Goal: Find specific page/section: Find specific page/section

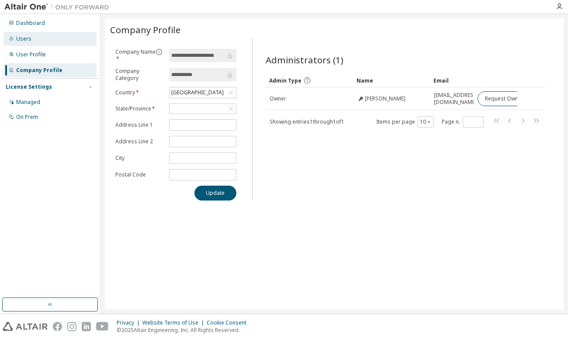
click at [26, 38] on div "Users" at bounding box center [23, 38] width 15 height 7
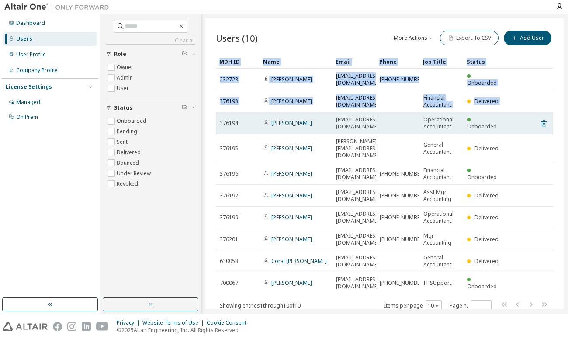
drag, startPoint x: 212, startPoint y: 120, endPoint x: 516, endPoint y: 121, distance: 303.5
click at [516, 121] on div "Users (10) More Actions Import From CSV Export To CSV Add User Clear Load Save …" at bounding box center [384, 163] width 358 height 291
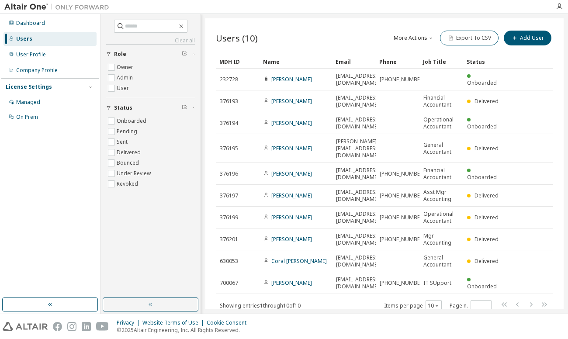
click at [557, 183] on div "Users (10) More Actions Import From CSV Export To CSV Add User Clear Load Save …" at bounding box center [384, 163] width 358 height 291
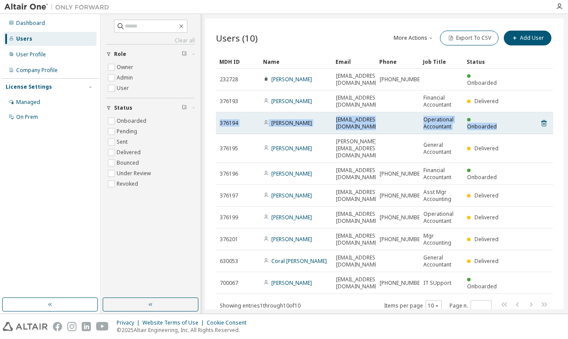
drag, startPoint x: 531, startPoint y: 117, endPoint x: 502, endPoint y: 116, distance: 28.9
click at [502, 116] on tr "376194 Holly Guin HGuin@servicecu.org Operational Accountant Onboarded" at bounding box center [384, 123] width 337 height 22
drag, startPoint x: 502, startPoint y: 116, endPoint x: 487, endPoint y: 114, distance: 14.5
copy tr "376194 Holly Guin HGuin@servicecu.org Operational Accountant Onboarded"
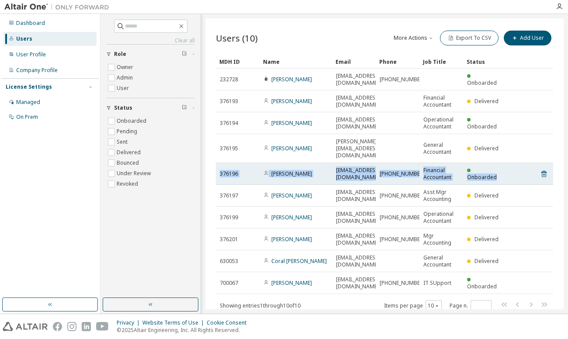
drag, startPoint x: 511, startPoint y: 159, endPoint x: 504, endPoint y: 161, distance: 7.2
click at [504, 163] on tr "376196 Joshua Price jprice@servicecu.org (603) 559-2929 Financial Accountant On…" at bounding box center [384, 174] width 337 height 22
copy tr "376196 Joshua Price jprice@servicecu.org (603) 559-2929 Financial Accountant On…"
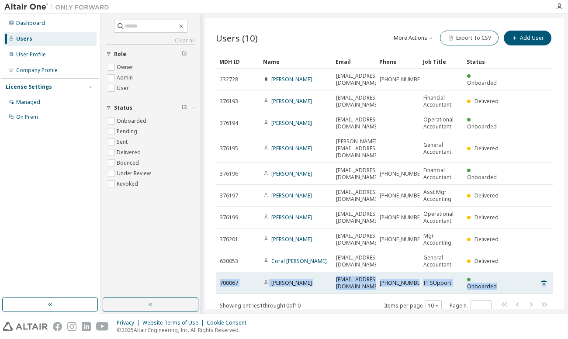
drag, startPoint x: 509, startPoint y: 267, endPoint x: 505, endPoint y: 265, distance: 4.5
click at [505, 272] on tr "700067 Dave Dyer DDyer@servicecu.org 603-812-3249 IT SUpport Onboarded" at bounding box center [384, 283] width 337 height 22
copy tr "700067 Dave Dyer DDyer@servicecu.org 603-812-3249 IT SUpport Onboarded"
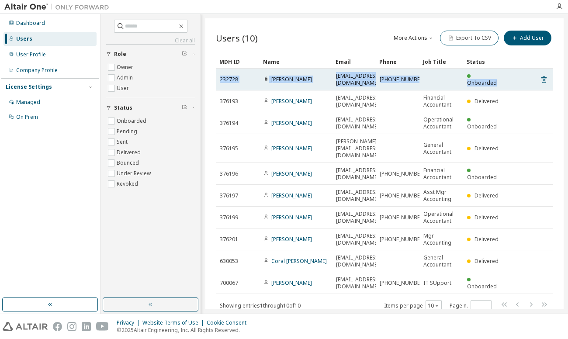
drag, startPoint x: 515, startPoint y: 77, endPoint x: 505, endPoint y: 77, distance: 10.0
click at [505, 77] on tr "232728 Tim Jones tjones@servicecu.org 603-957-2221 Onboarded" at bounding box center [384, 80] width 337 height 22
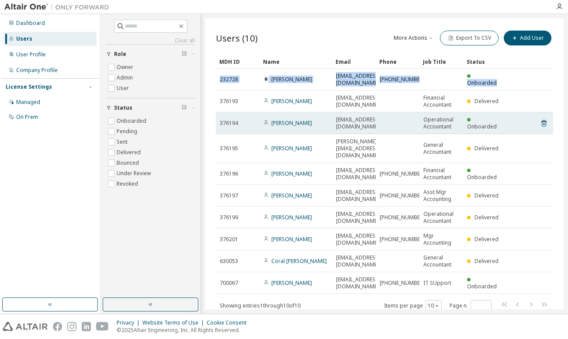
copy tr "232728 Tim Jones tjones@servicecu.org 603-957-2221 Onboarded"
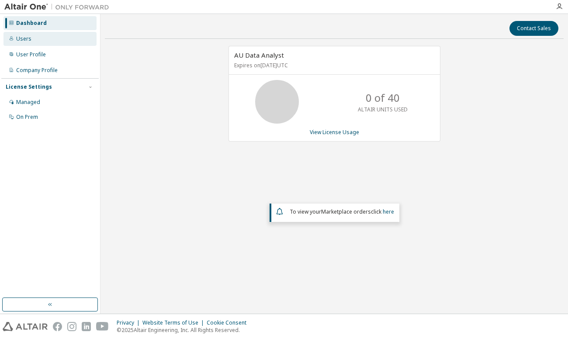
click at [14, 39] on div "Users" at bounding box center [49, 39] width 93 height 14
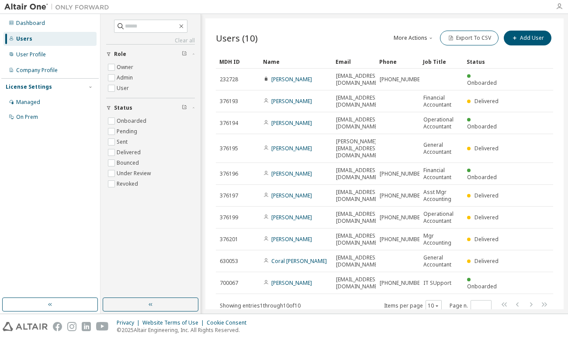
click at [560, 8] on icon "button" at bounding box center [559, 6] width 7 height 7
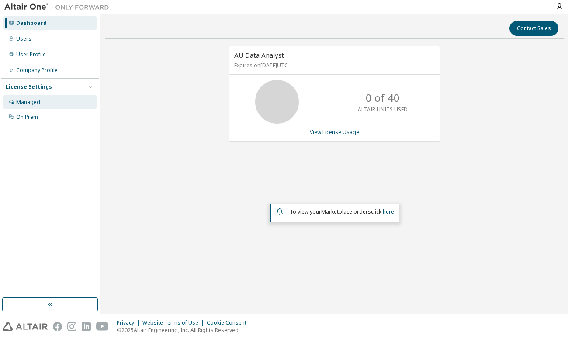
click at [33, 102] on div "Managed" at bounding box center [28, 102] width 24 height 7
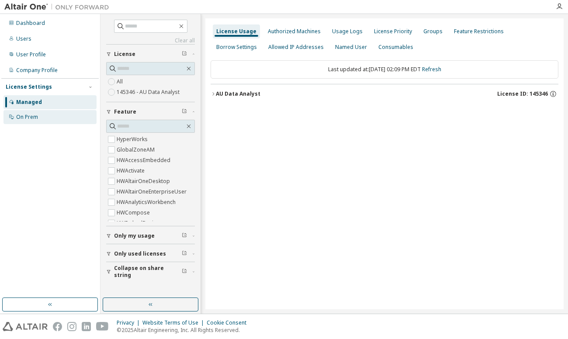
click at [18, 117] on div "On Prem" at bounding box center [27, 117] width 22 height 7
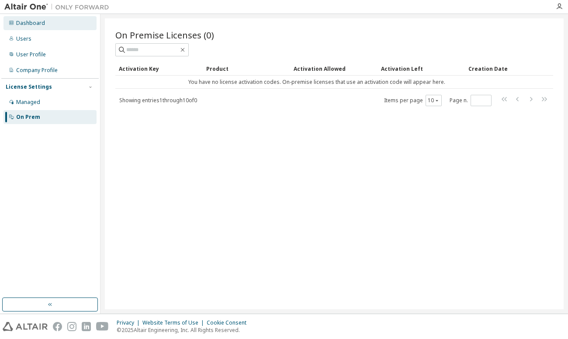
click at [29, 25] on div "Dashboard" at bounding box center [30, 23] width 29 height 7
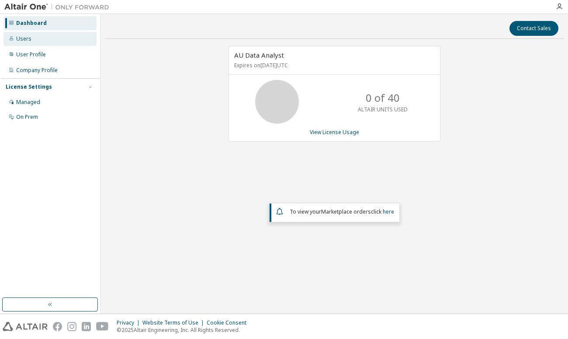
click at [25, 38] on div "Users" at bounding box center [23, 38] width 15 height 7
